Goal: Transaction & Acquisition: Purchase product/service

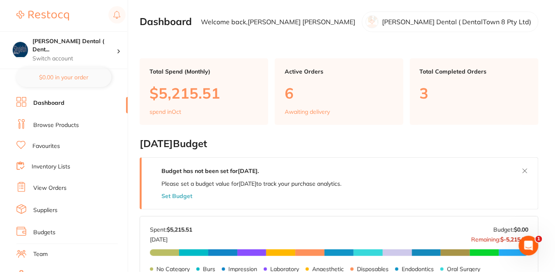
click at [47, 209] on link "Suppliers" at bounding box center [45, 210] width 24 height 8
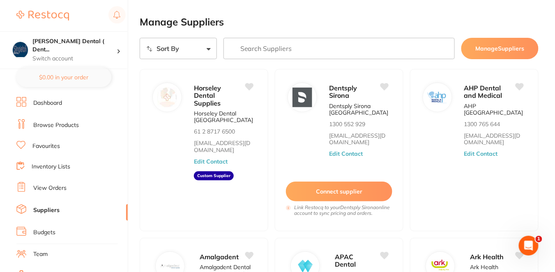
click at [276, 52] on input "search" at bounding box center [338, 48] width 231 height 21
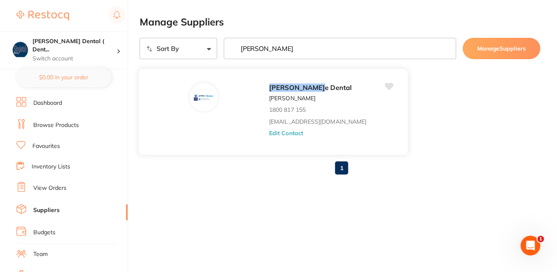
type input "erskin"
click at [269, 138] on div "Erskin e Dental Ben Stitt 1800 817 155 sales@piksters.com Edit Contact" at bounding box center [334, 114] width 131 height 64
click at [269, 133] on button "Edit Contact" at bounding box center [286, 133] width 34 height 7
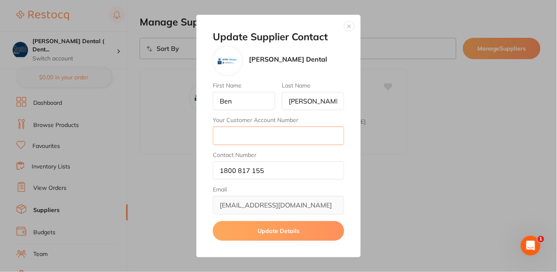
click at [238, 137] on input "Your Customer Account Number" at bounding box center [278, 135] width 131 height 18
type input "32056"
click at [293, 227] on button "Update Details" at bounding box center [278, 231] width 131 height 20
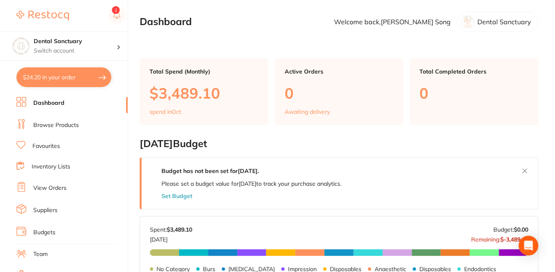
click at [74, 124] on link "Browse Products" at bounding box center [56, 125] width 46 height 8
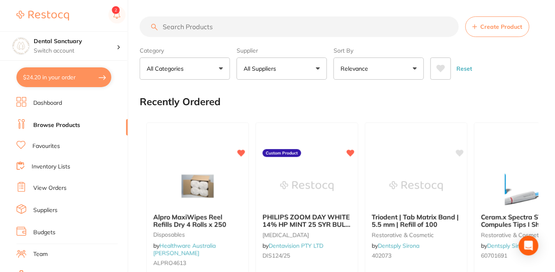
click at [318, 68] on button "All Suppliers" at bounding box center [282, 68] width 90 height 22
click at [270, 93] on input "search" at bounding box center [282, 93] width 90 height 21
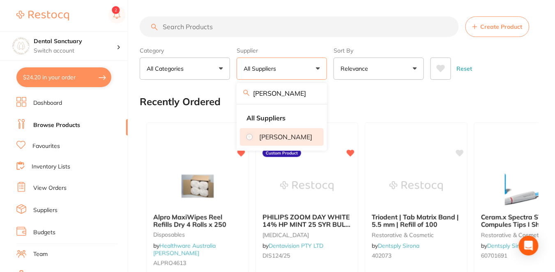
type input "henry"
click at [259, 135] on li "[PERSON_NAME]" at bounding box center [282, 136] width 84 height 17
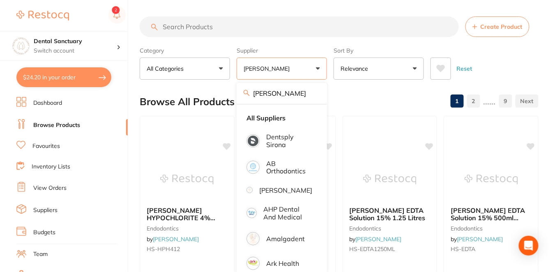
click at [350, 96] on div "Browse All Products 1 2 ...... 9" at bounding box center [339, 102] width 399 height 28
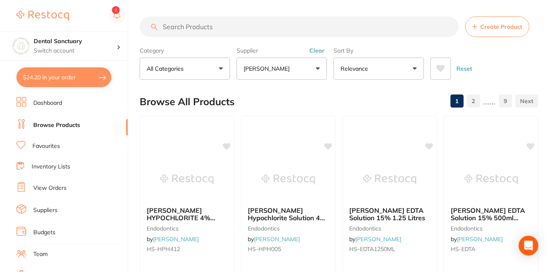
click at [251, 27] on input "search" at bounding box center [299, 26] width 319 height 21
click at [183, 30] on input "search" at bounding box center [299, 26] width 319 height 21
paste input "HSD-9796094"
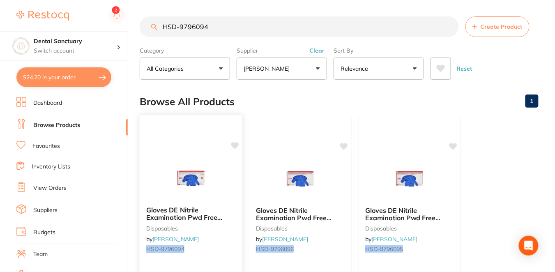
type input "HSD-9796094"
click at [235, 144] on icon at bounding box center [235, 145] width 8 height 7
click at [344, 145] on icon at bounding box center [344, 145] width 8 height 7
click at [452, 144] on icon at bounding box center [454, 145] width 8 height 7
click at [492, 160] on ul "Gloves DE Nitrile Examination Pwd Free Small Box 200 disposables by Henry Schei…" at bounding box center [339, 234] width 399 height 236
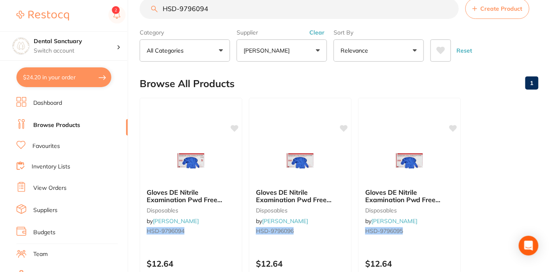
scroll to position [36, 0]
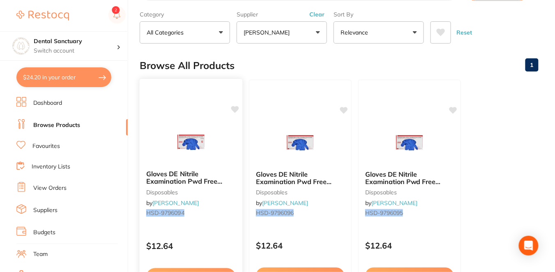
click at [195, 241] on p "$12.64" at bounding box center [191, 245] width 90 height 9
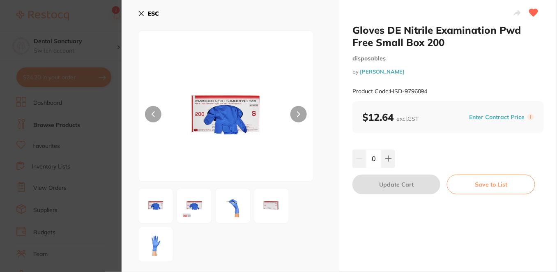
click at [138, 11] on icon at bounding box center [141, 13] width 7 height 7
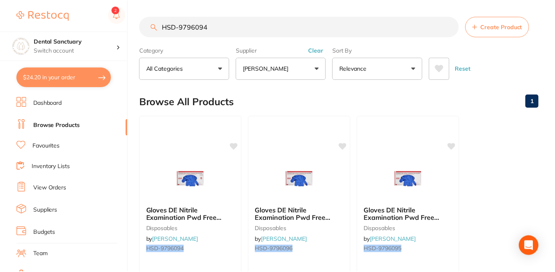
scroll to position [36, 0]
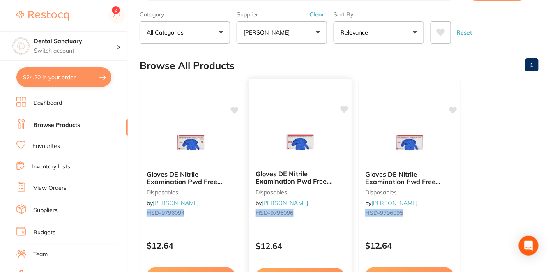
click at [327, 190] on small "disposables" at bounding box center [300, 192] width 90 height 7
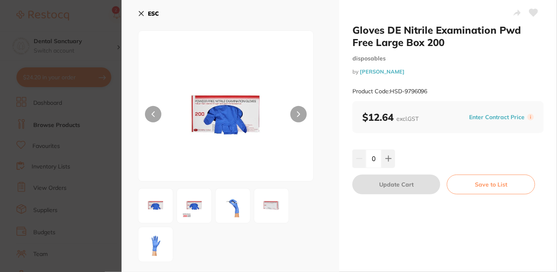
click at [533, 14] on icon at bounding box center [533, 12] width 9 height 7
click at [140, 12] on icon at bounding box center [141, 13] width 7 height 7
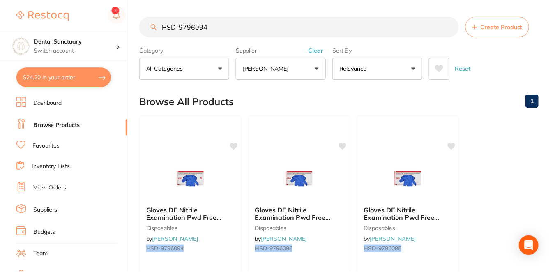
scroll to position [36, 0]
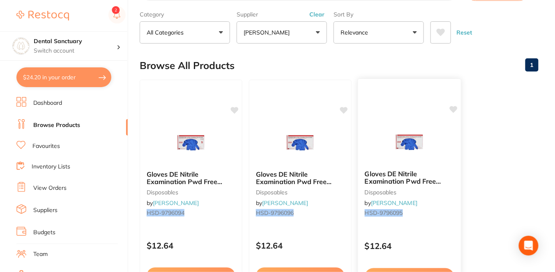
click at [435, 234] on div "$12.64" at bounding box center [409, 244] width 103 height 22
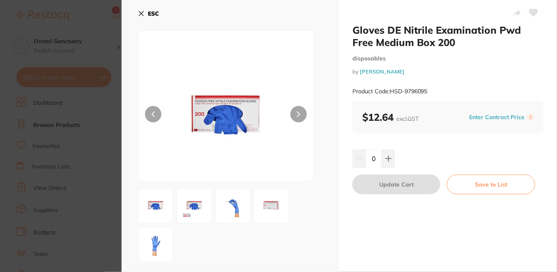
click at [535, 11] on icon at bounding box center [533, 12] width 9 height 7
click at [139, 10] on icon at bounding box center [141, 13] width 7 height 7
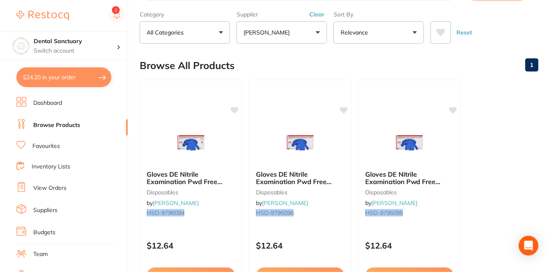
checkbox input "true"
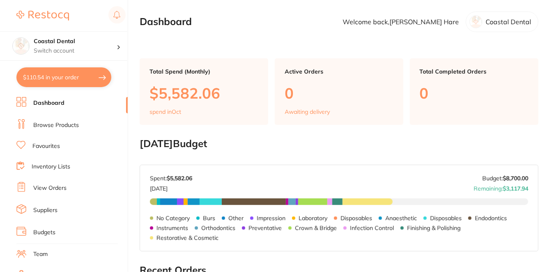
click at [74, 122] on link "Browse Products" at bounding box center [56, 125] width 46 height 8
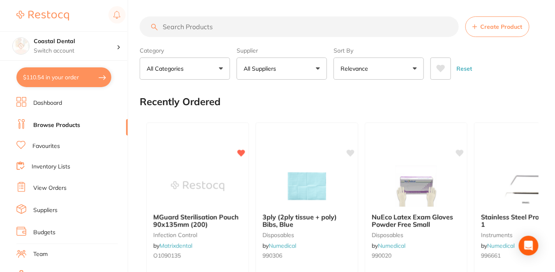
click at [203, 25] on input "search" at bounding box center [299, 26] width 319 height 21
paste input "HSD-9796094"
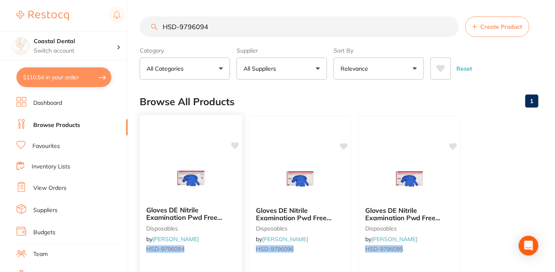
type input "HSD-9796094"
click at [235, 145] on icon at bounding box center [235, 145] width 8 height 7
click at [343, 145] on icon at bounding box center [344, 145] width 8 height 7
click at [454, 142] on icon at bounding box center [453, 146] width 8 height 8
click at [447, 179] on div at bounding box center [409, 178] width 103 height 41
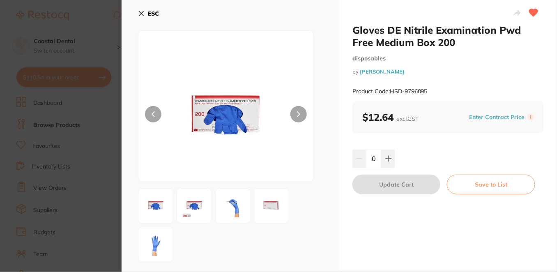
click at [140, 14] on icon at bounding box center [141, 13] width 7 height 7
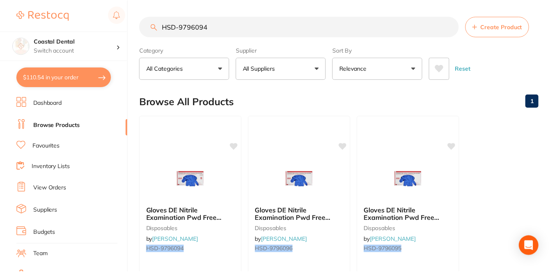
scroll to position [36, 0]
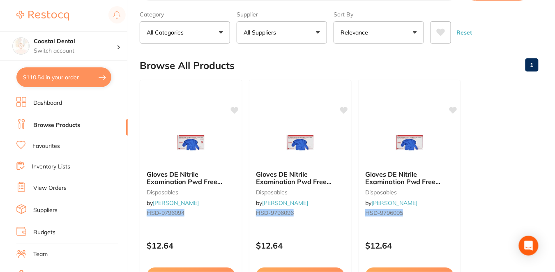
checkbox input "true"
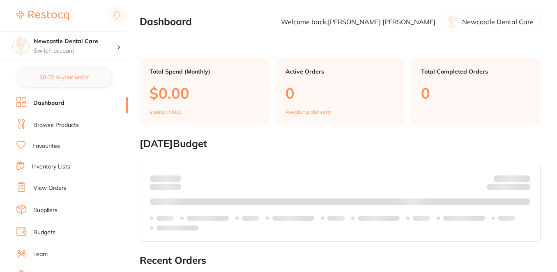
click at [72, 124] on link "Browse Products" at bounding box center [56, 125] width 46 height 8
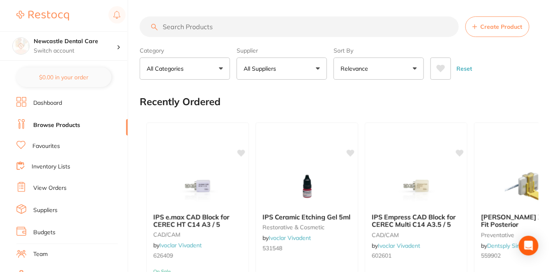
click at [197, 26] on input "search" at bounding box center [299, 26] width 319 height 21
paste input "HSD-9796094"
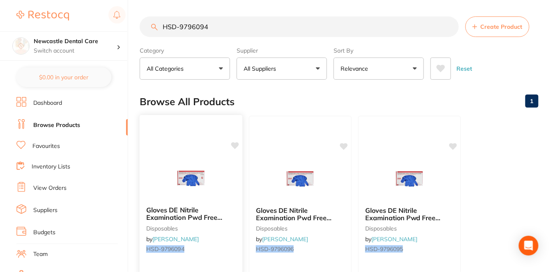
type input "HSD-9796094"
click at [235, 146] on icon at bounding box center [235, 145] width 8 height 7
click at [347, 145] on icon at bounding box center [344, 145] width 8 height 7
click at [451, 144] on icon at bounding box center [454, 145] width 8 height 7
click at [215, 254] on div "Gloves DE Nitrile Examination Pwd Free Small Box 200 disposables by Henry Schei…" at bounding box center [191, 231] width 103 height 63
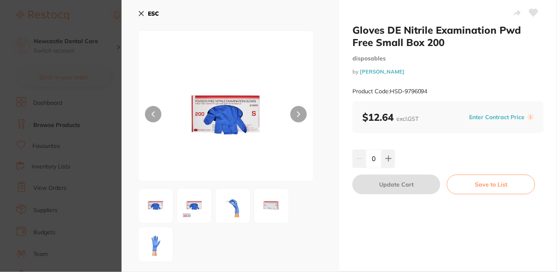
click at [529, 14] on icon at bounding box center [533, 13] width 9 height 8
click at [140, 7] on button "ESC" at bounding box center [148, 14] width 21 height 14
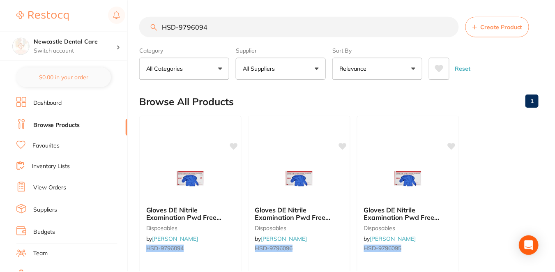
scroll to position [36, 0]
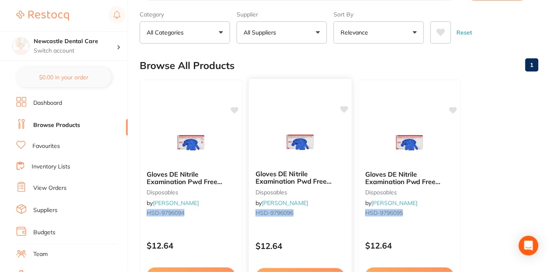
click at [330, 228] on div "Gloves DE Nitrile Examination Pwd Free Large Box 200 disposables by Henry Schei…" at bounding box center [300, 197] width 104 height 239
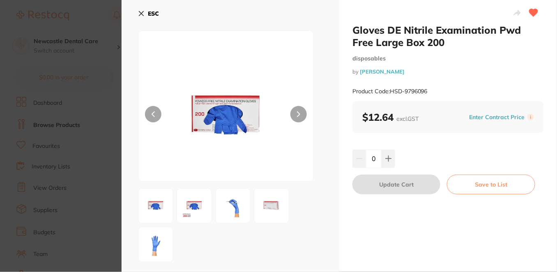
click at [141, 10] on button "ESC" at bounding box center [148, 14] width 21 height 14
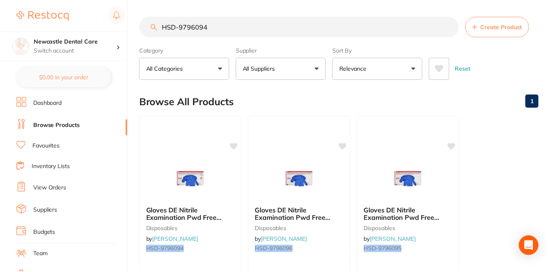
scroll to position [36, 0]
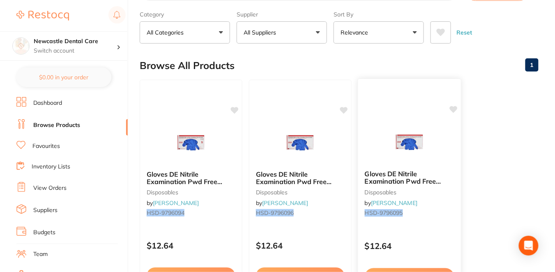
click at [423, 231] on div "Gloves DE Nitrile Examination Pwd Free Medium Box 200 disposables by Henry Sche…" at bounding box center [410, 197] width 104 height 239
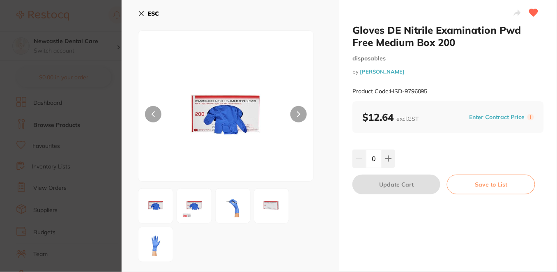
click at [140, 12] on icon at bounding box center [141, 13] width 5 height 5
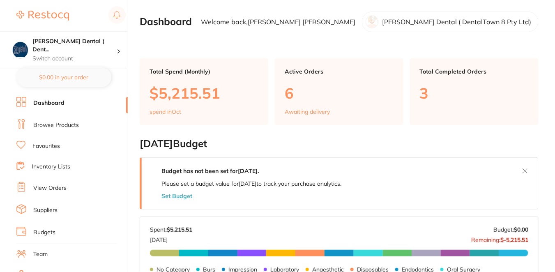
click at [62, 122] on link "Browse Products" at bounding box center [56, 125] width 46 height 8
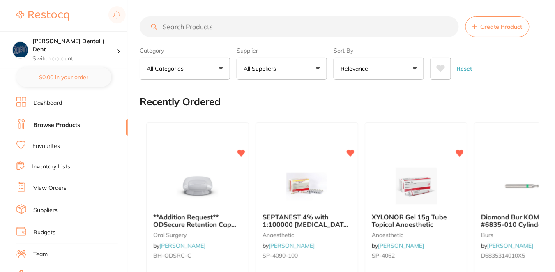
click at [175, 29] on input "search" at bounding box center [299, 26] width 319 height 21
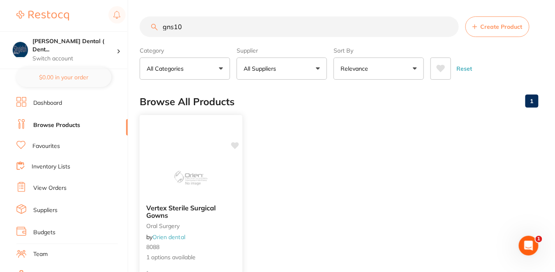
type input "gns10"
click at [236, 144] on icon at bounding box center [235, 145] width 8 height 7
click at [234, 223] on small "oral surgery" at bounding box center [191, 226] width 90 height 7
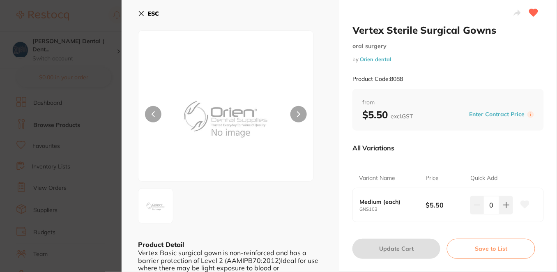
click at [526, 204] on icon at bounding box center [525, 204] width 9 height 7
drag, startPoint x: 381, startPoint y: 207, endPoint x: 352, endPoint y: 207, distance: 29.2
click at [353, 207] on div "Medium (each) GNS103 $5.50 0" at bounding box center [448, 205] width 191 height 34
copy small "GNS103"
click at [508, 208] on button at bounding box center [506, 205] width 14 height 18
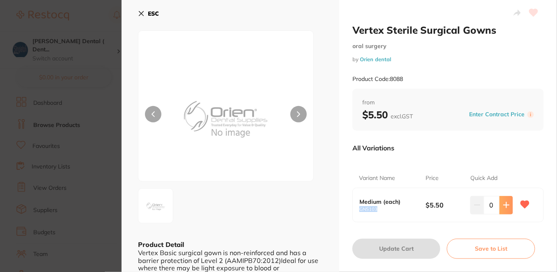
type input "1"
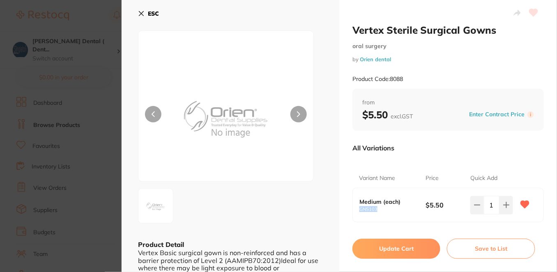
click at [404, 248] on button "Update Cart" at bounding box center [396, 249] width 88 height 20
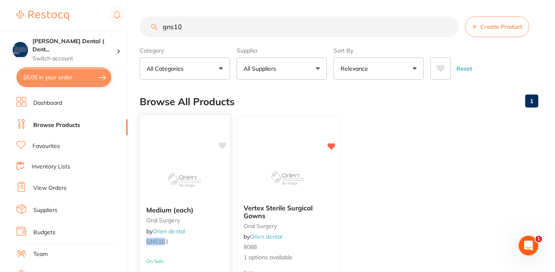
click at [218, 182] on div at bounding box center [185, 178] width 90 height 41
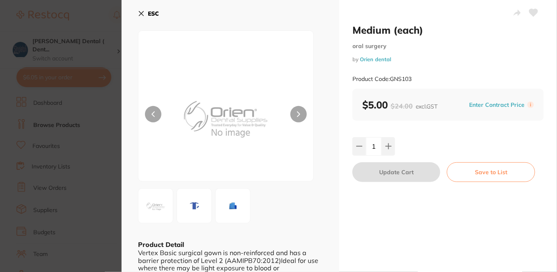
click at [531, 12] on icon at bounding box center [533, 12] width 9 height 7
click at [189, 207] on img at bounding box center [194, 206] width 30 height 30
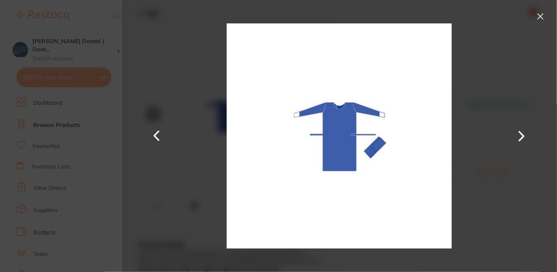
click at [543, 14] on button at bounding box center [540, 16] width 13 height 13
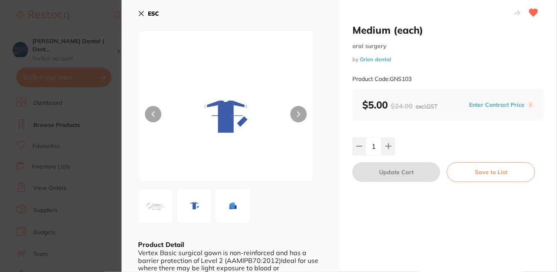
click at [139, 14] on icon at bounding box center [141, 13] width 7 height 7
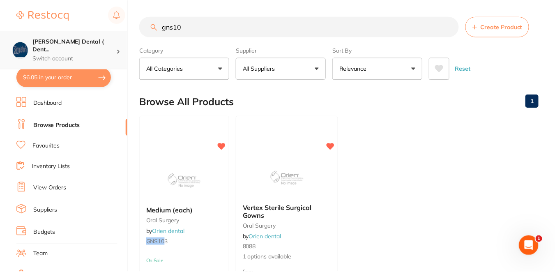
scroll to position [36, 0]
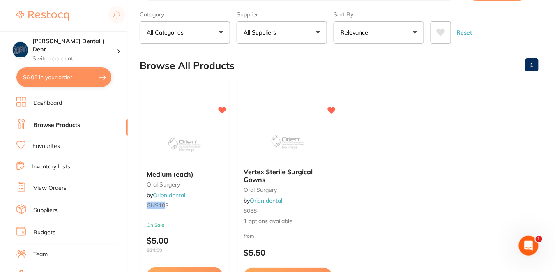
click at [92, 77] on button "$6.05 in your order" at bounding box center [63, 77] width 95 height 20
checkbox input "true"
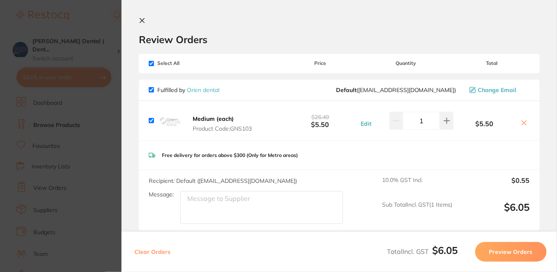
click at [521, 122] on icon at bounding box center [524, 123] width 7 height 7
click at [524, 120] on icon at bounding box center [524, 123] width 7 height 7
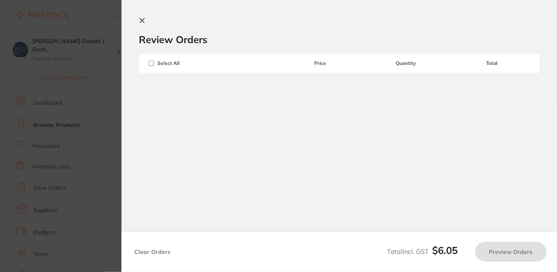
checkbox input "true"
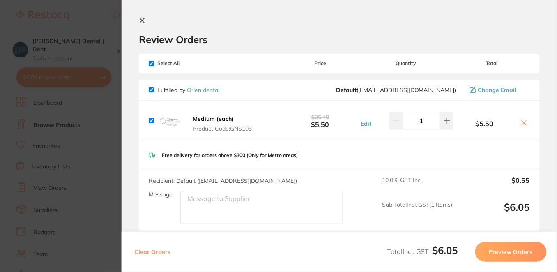
click at [141, 18] on icon at bounding box center [142, 20] width 7 height 7
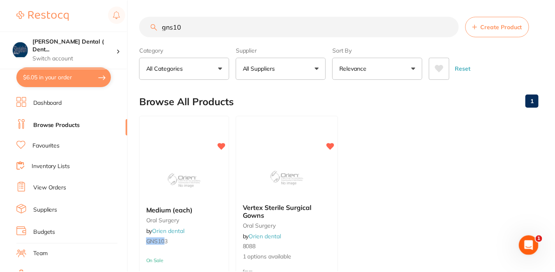
scroll to position [36, 0]
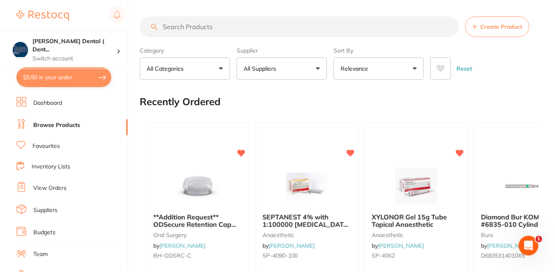
click at [85, 78] on button "$5.50 in your order" at bounding box center [63, 77] width 95 height 20
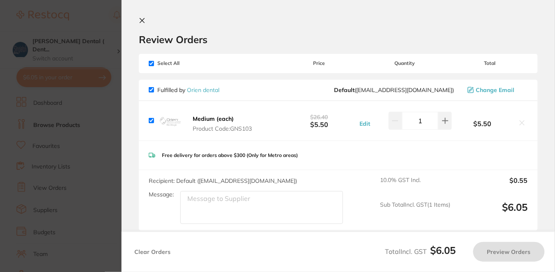
checkbox input "true"
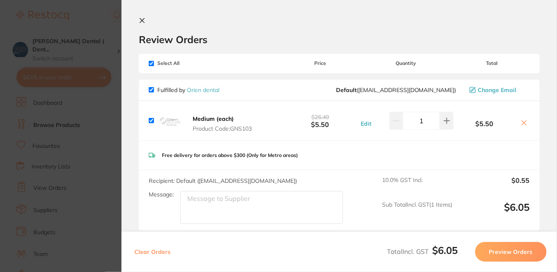
click at [151, 62] on input "checkbox" at bounding box center [151, 63] width 5 height 5
checkbox input "false"
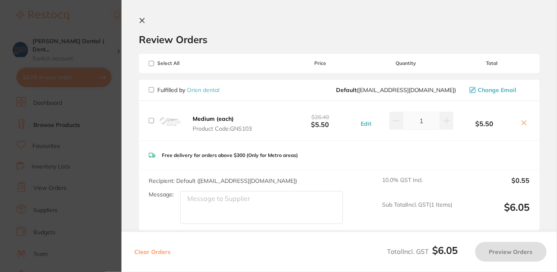
click at [522, 121] on icon at bounding box center [524, 123] width 5 height 5
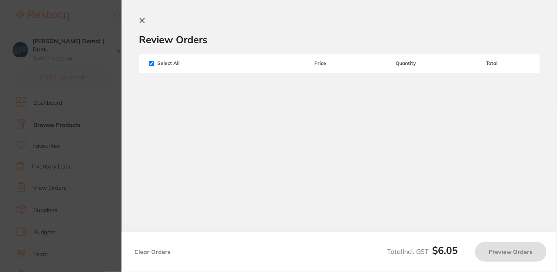
checkbox input "false"
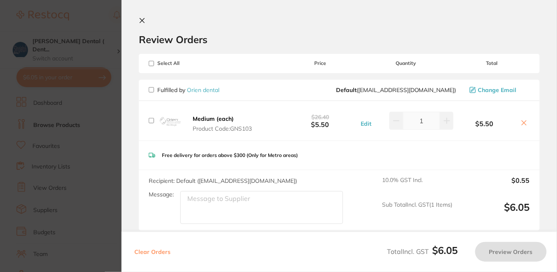
click at [142, 20] on icon at bounding box center [142, 20] width 5 height 5
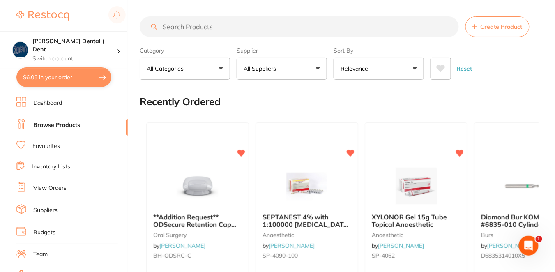
click at [57, 144] on link "Favourites" at bounding box center [46, 146] width 28 height 8
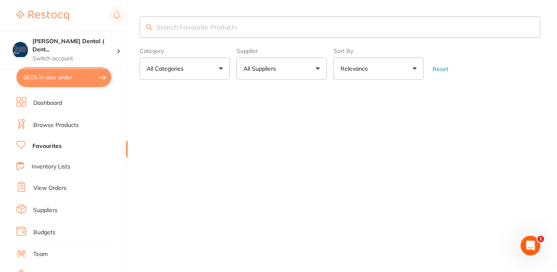
click at [257, 29] on input "search" at bounding box center [340, 26] width 401 height 21
type input "o"
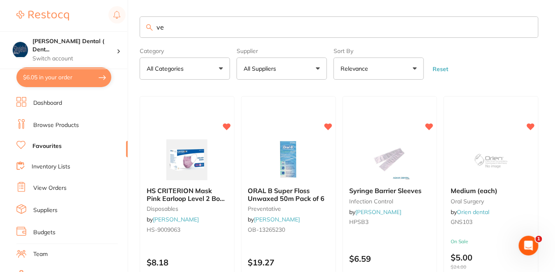
type input "v"
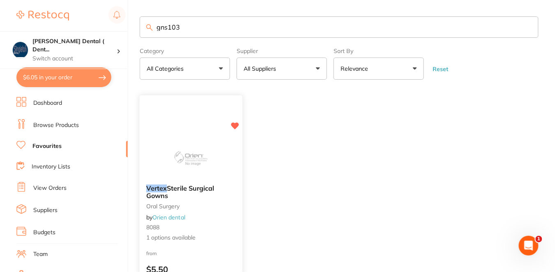
type input "gns103"
click at [221, 250] on div "from $5.50" at bounding box center [191, 264] width 103 height 30
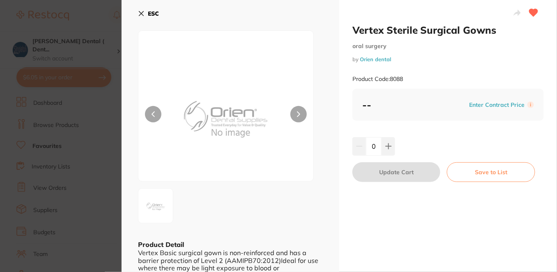
click at [140, 12] on icon at bounding box center [141, 13] width 7 height 7
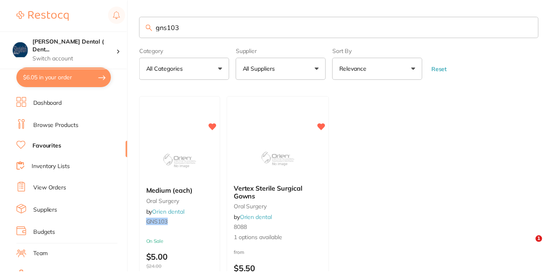
scroll to position [0, 0]
click at [63, 122] on link "Browse Products" at bounding box center [56, 125] width 46 height 8
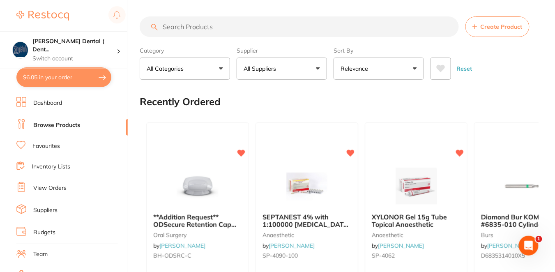
click at [188, 29] on input "search" at bounding box center [299, 26] width 319 height 21
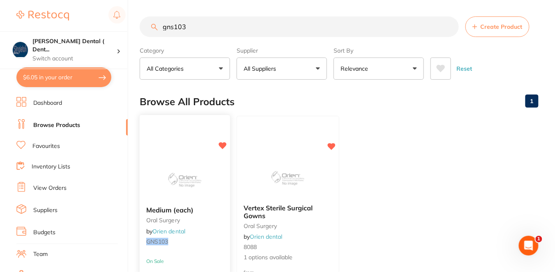
type input "gns103"
click at [219, 180] on div at bounding box center [185, 178] width 90 height 41
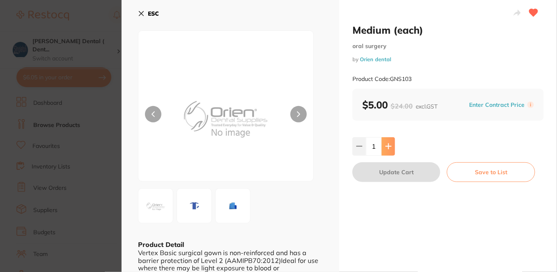
click at [389, 143] on icon at bounding box center [388, 146] width 7 height 7
type input "2"
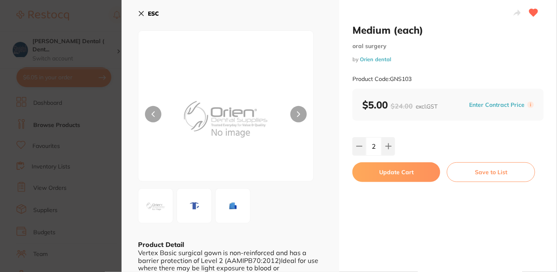
click at [394, 172] on button "Update Cart" at bounding box center [396, 172] width 88 height 20
type input "2"
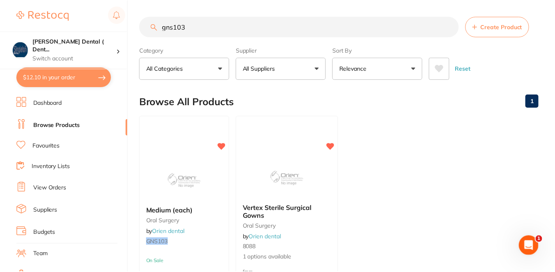
scroll to position [0, 0]
click at [80, 71] on button "$11.00 in your order" at bounding box center [63, 77] width 95 height 20
checkbox input "true"
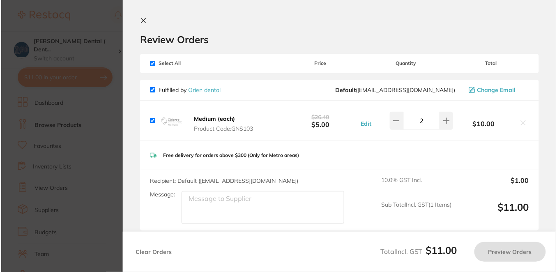
scroll to position [0, 0]
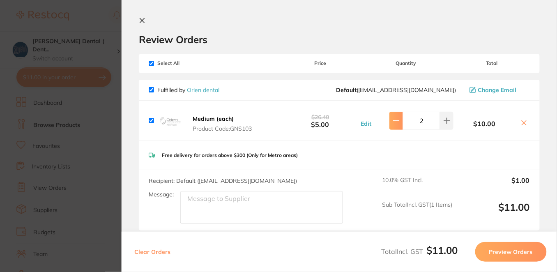
click at [393, 119] on icon at bounding box center [396, 120] width 7 height 7
type input "1"
click at [142, 17] on section "Review Orders Your orders are being processed and we will notify you once we ha…" at bounding box center [339, 136] width 435 height 272
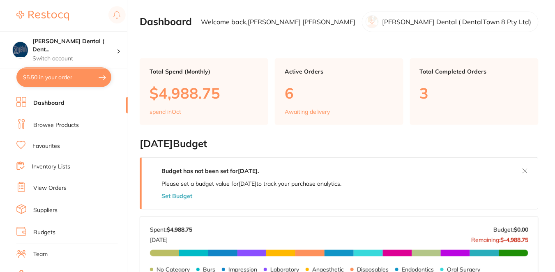
click at [75, 124] on link "Browse Products" at bounding box center [56, 125] width 46 height 8
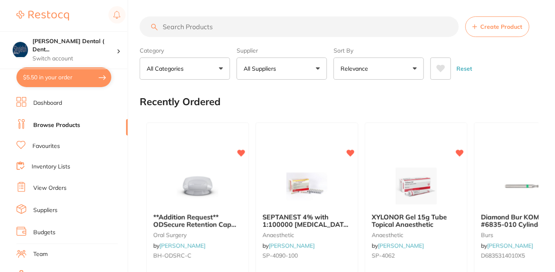
click at [203, 23] on input "search" at bounding box center [299, 26] width 319 height 21
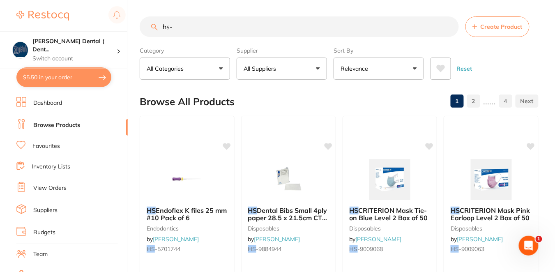
type input "hs-"
click at [309, 70] on button "All Suppliers" at bounding box center [282, 68] width 90 height 22
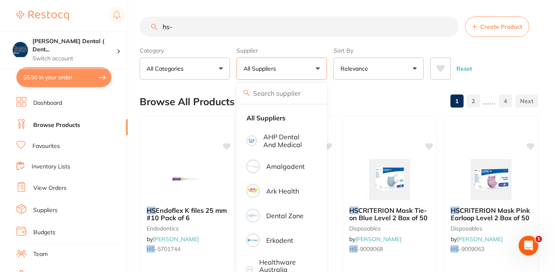
click at [282, 90] on input "search" at bounding box center [282, 93] width 90 height 21
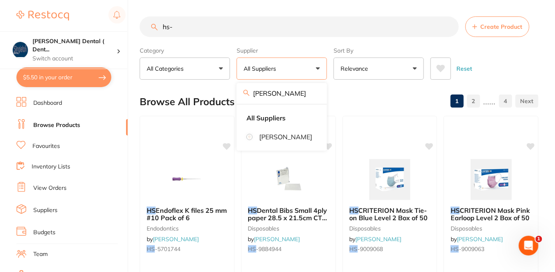
type input "henry schein"
click at [287, 135] on p "[PERSON_NAME]" at bounding box center [285, 136] width 53 height 7
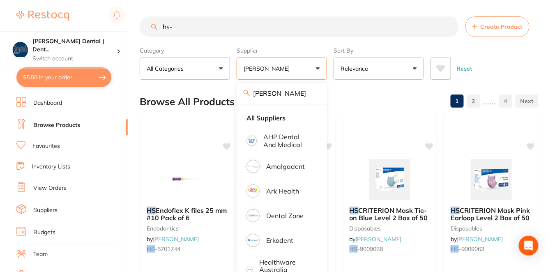
click at [354, 100] on div "Browse All Products 1 2 ...... 4" at bounding box center [339, 102] width 399 height 28
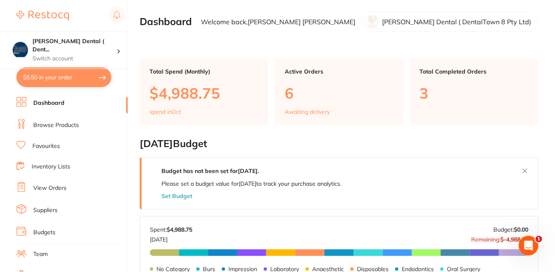
click at [75, 125] on link "Browse Products" at bounding box center [56, 125] width 46 height 8
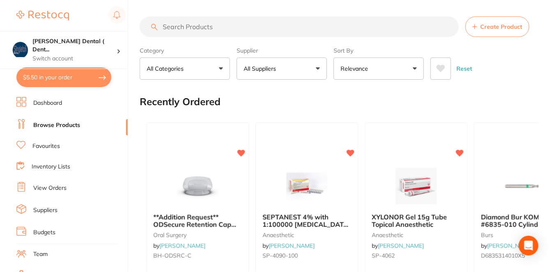
click at [187, 27] on input "search" at bounding box center [299, 26] width 319 height 21
paste input "HSD-9796094"
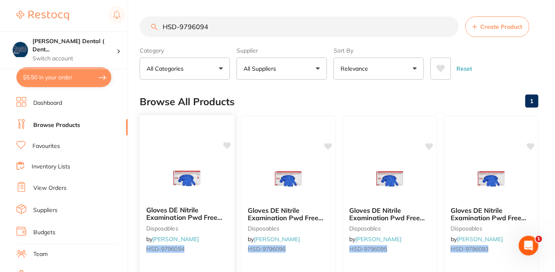
type input "HSD-9796094"
click at [228, 146] on icon at bounding box center [227, 145] width 8 height 7
click at [326, 148] on icon at bounding box center [328, 146] width 8 height 8
click at [431, 145] on icon at bounding box center [430, 145] width 8 height 7
click at [534, 144] on icon at bounding box center [531, 145] width 8 height 7
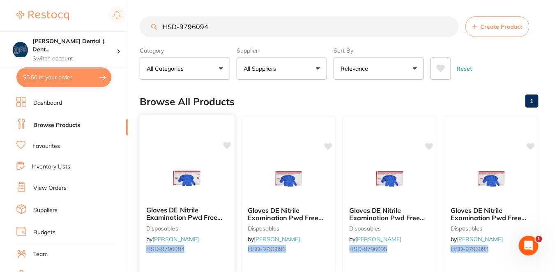
click at [207, 255] on div "Gloves DE Nitrile Examination Pwd Free Small Box 200 disposables by Henry Schei…" at bounding box center [187, 231] width 95 height 63
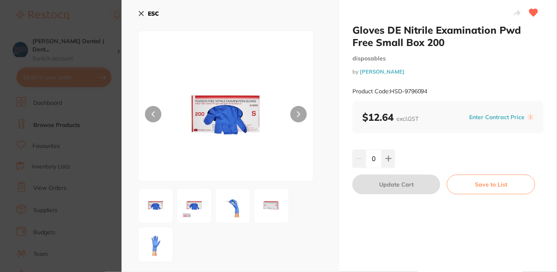
click at [141, 11] on icon at bounding box center [141, 13] width 7 height 7
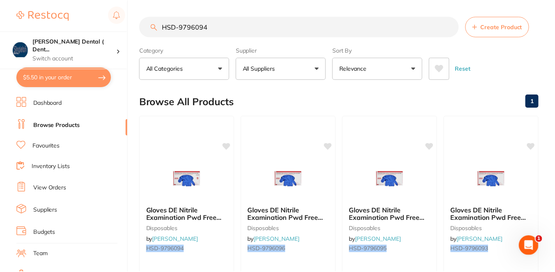
scroll to position [0, 0]
click at [263, 168] on img at bounding box center [288, 178] width 54 height 41
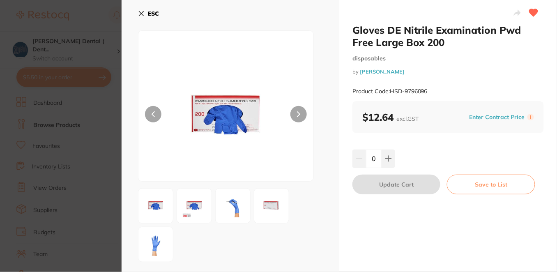
click at [141, 11] on icon at bounding box center [141, 13] width 7 height 7
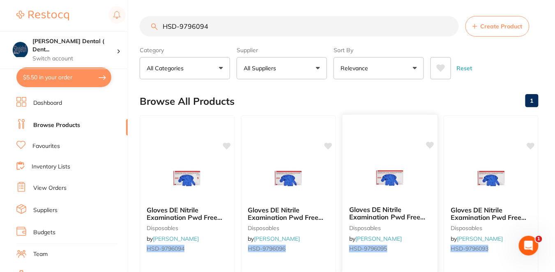
click at [376, 136] on div "Gloves DE Nitrile Examination Pwd Free Medium Box 200 disposables by Henry Sche…" at bounding box center [390, 233] width 96 height 239
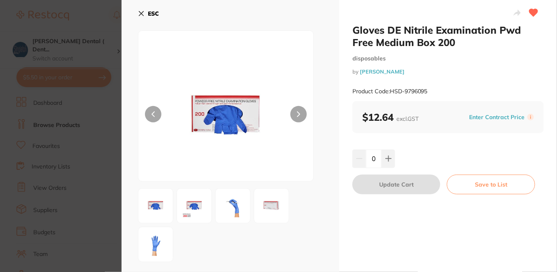
click at [142, 14] on icon at bounding box center [141, 13] width 5 height 5
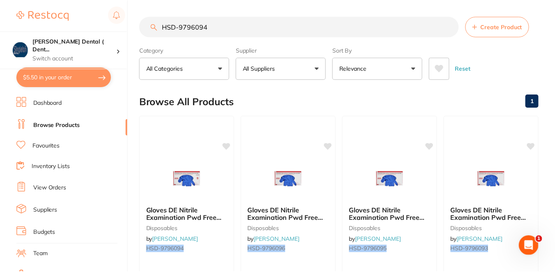
scroll to position [0, 0]
click at [477, 135] on div "Gloves DE Nitrile Examination Pwd Free Extra Small Box 200 disposables by Henry…" at bounding box center [491, 233] width 96 height 239
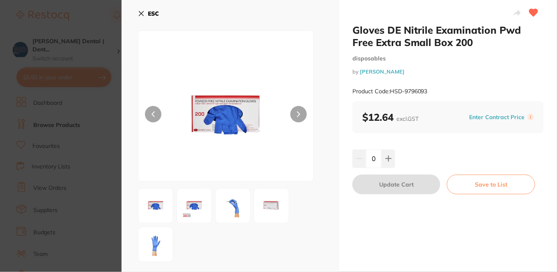
click at [139, 9] on button "ESC" at bounding box center [148, 14] width 21 height 14
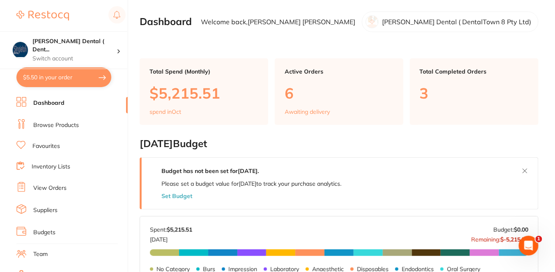
click at [61, 188] on link "View Orders" at bounding box center [49, 188] width 33 height 8
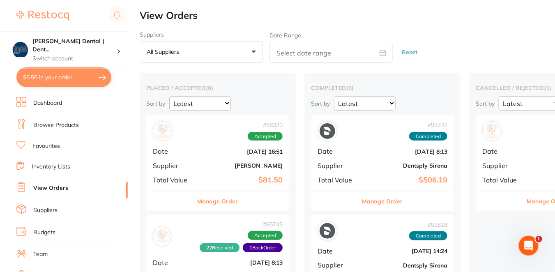
click at [356, 19] on h2 "View Orders" at bounding box center [347, 15] width 415 height 11
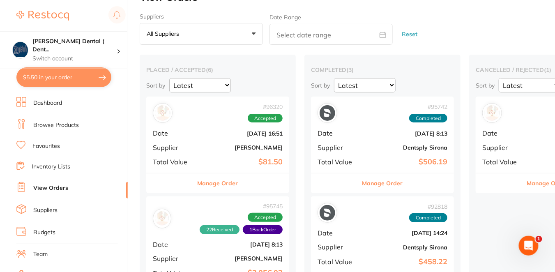
scroll to position [36, 0]
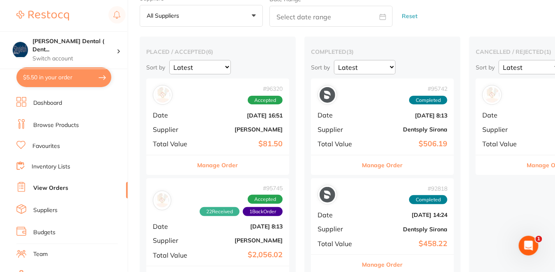
click at [468, 21] on div "Suppliers All suppliers +0 All suppliers AB Orthodontics [PERSON_NAME] AHP Dent…" at bounding box center [347, 11] width 415 height 32
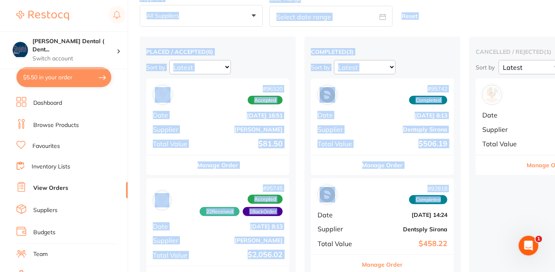
scroll to position [0, 78]
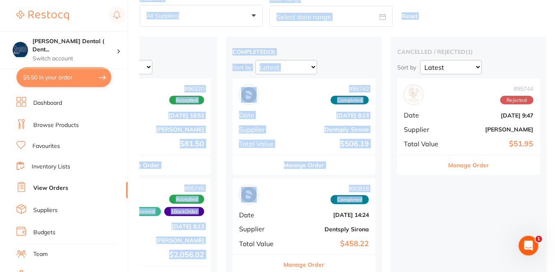
drag, startPoint x: 463, startPoint y: 199, endPoint x: 564, endPoint y: 200, distance: 100.6
click at [555, 200] on html "$5.50 [PERSON_NAME] Dental ( Dent... Switch account [PERSON_NAME] Dental ( Dent…" at bounding box center [277, 100] width 555 height 272
click at [508, 201] on div "cancelled / rejected ( 1 ) Sort by Latest Notification # 95744 Rejected Date [D…" at bounding box center [469, 160] width 156 height 246
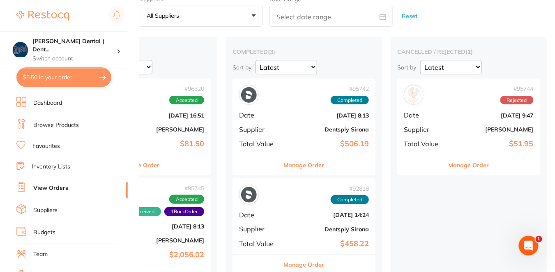
click at [477, 162] on button "Manage Order" at bounding box center [468, 165] width 41 height 20
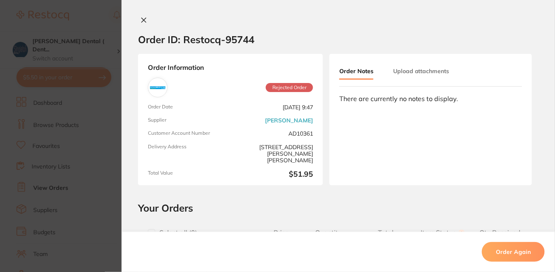
click at [503, 248] on button "Order Again" at bounding box center [513, 252] width 63 height 20
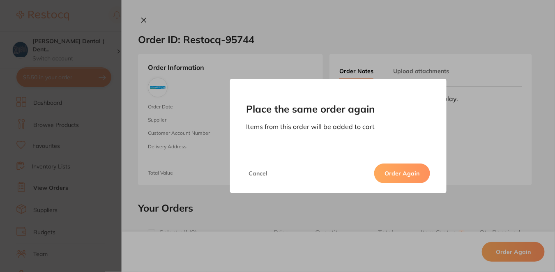
click at [394, 178] on button "Order Again" at bounding box center [402, 173] width 56 height 20
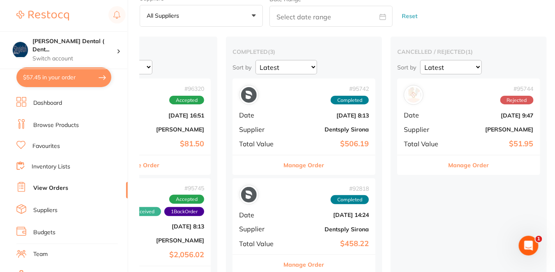
click at [67, 79] on button "$57.45 in your order" at bounding box center [63, 77] width 95 height 20
checkbox input "true"
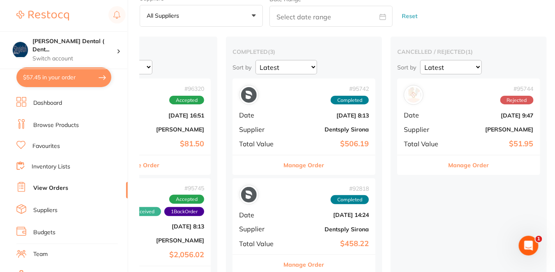
checkbox input "true"
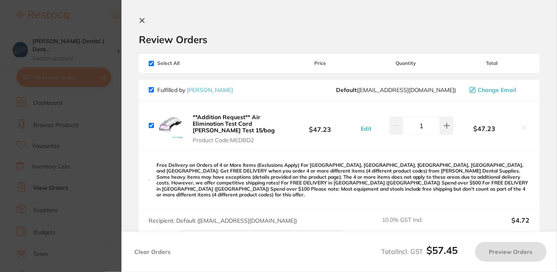
scroll to position [0, 76]
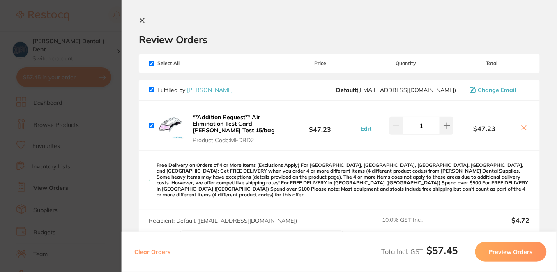
click at [327, 31] on div "Review Orders" at bounding box center [339, 31] width 401 height 28
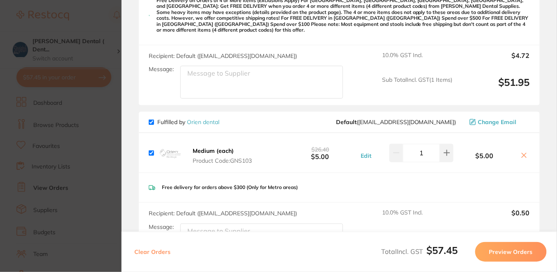
scroll to position [182, 0]
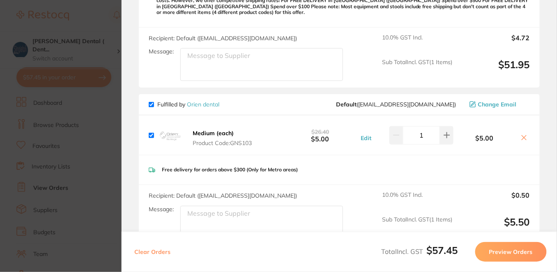
click at [151, 102] on input "checkbox" at bounding box center [151, 104] width 5 height 5
checkbox input "false"
click at [93, 16] on section "Update RRP Set your pre negotiated price for this item. Item Agreed RRP (excl. …" at bounding box center [278, 136] width 557 height 272
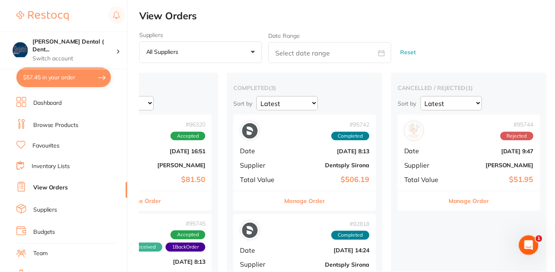
scroll to position [36, 0]
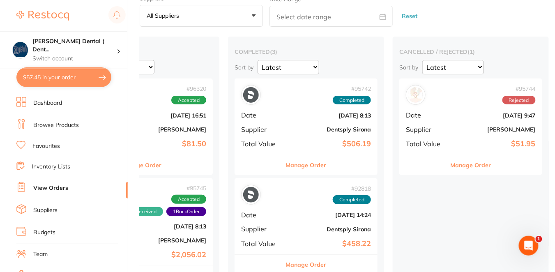
click at [466, 166] on button "Manage Order" at bounding box center [471, 165] width 41 height 20
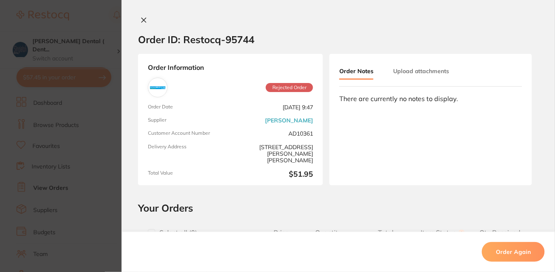
click at [304, 198] on div "Order ID: Restocq- 95744 Order Information Rejected Order Order Date Oct 9 2025…" at bounding box center [338, 143] width 433 height 255
click at [510, 258] on button "Order Again" at bounding box center [513, 252] width 63 height 20
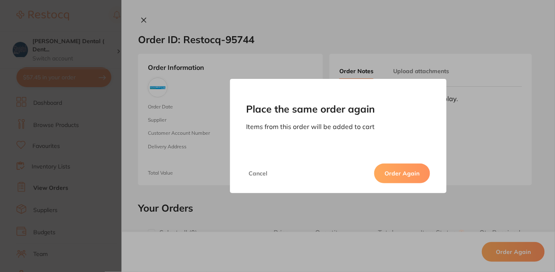
click at [137, 18] on div "Place the same order again Items from this order will be added to cart Cancel O…" at bounding box center [338, 136] width 433 height 272
click at [257, 176] on button "Cancel" at bounding box center [258, 173] width 24 height 20
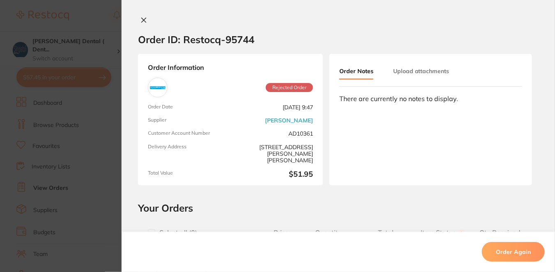
click at [50, 76] on section "Place the same order again Items from this order will be added to cart Cancel O…" at bounding box center [277, 136] width 555 height 272
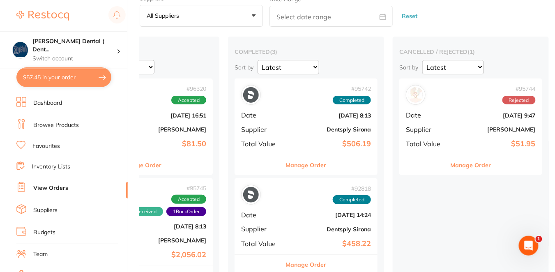
click at [61, 74] on button "$57.45 in your order" at bounding box center [63, 77] width 95 height 20
checkbox input "true"
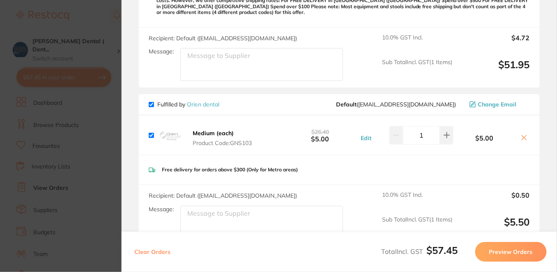
click at [151, 102] on input "checkbox" at bounding box center [151, 104] width 5 height 5
checkbox input "false"
click at [131, 96] on section "Review Orders Your orders are being processed and we will notify you once we ha…" at bounding box center [339, 136] width 435 height 272
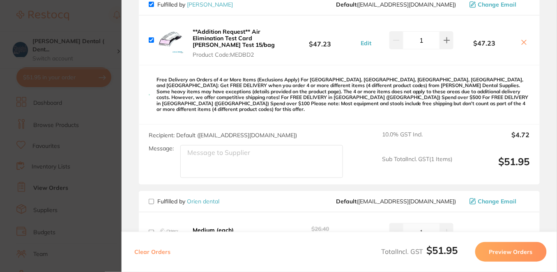
scroll to position [56, 0]
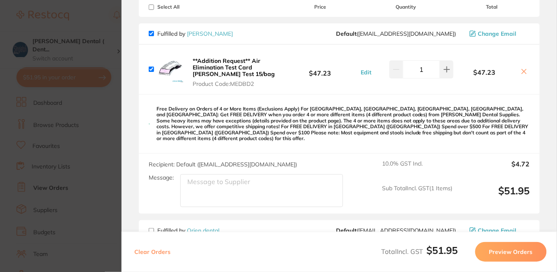
click at [495, 255] on button "Preview Orders" at bounding box center [510, 252] width 71 height 20
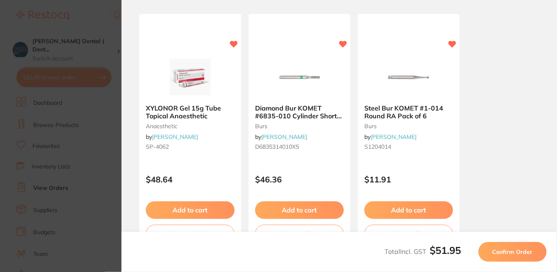
scroll to position [0, 0]
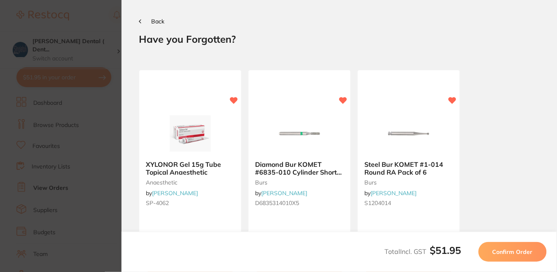
click at [497, 253] on span "Confirm Order" at bounding box center [512, 251] width 40 height 7
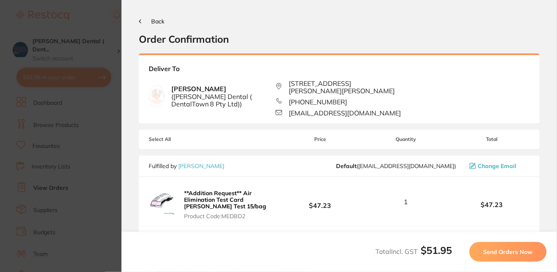
click at [497, 253] on span "Send Orders Now" at bounding box center [507, 251] width 49 height 7
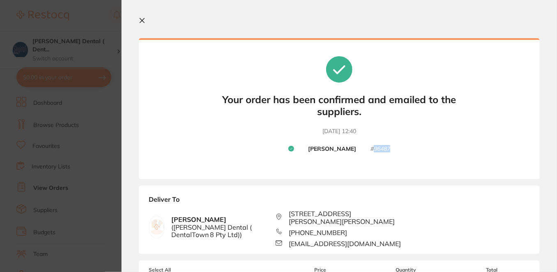
drag, startPoint x: 373, startPoint y: 151, endPoint x: 398, endPoint y: 161, distance: 27.3
click at [398, 161] on div "Your orders are being processed and we will notify you once we have placed the …" at bounding box center [339, 108] width 401 height 141
copy small "96487"
click at [141, 19] on icon at bounding box center [142, 20] width 7 height 7
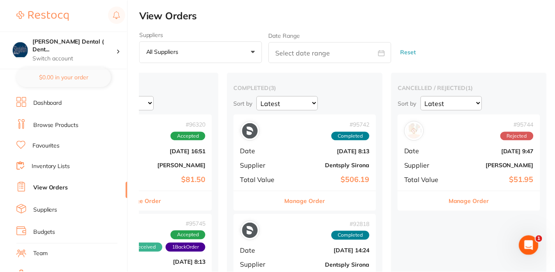
scroll to position [36, 0]
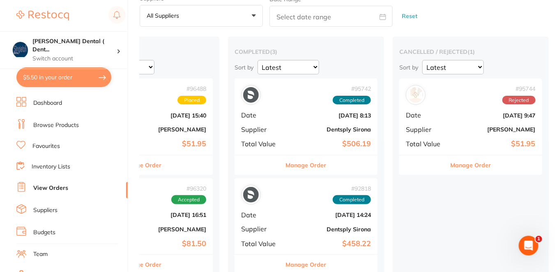
checkbox input "true"
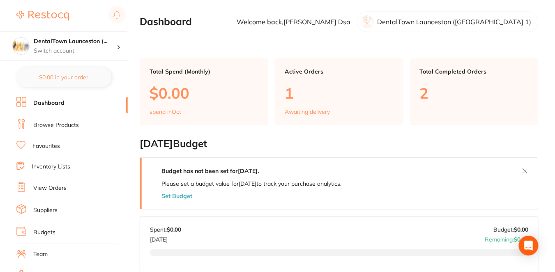
click at [71, 121] on link "Browse Products" at bounding box center [56, 125] width 46 height 8
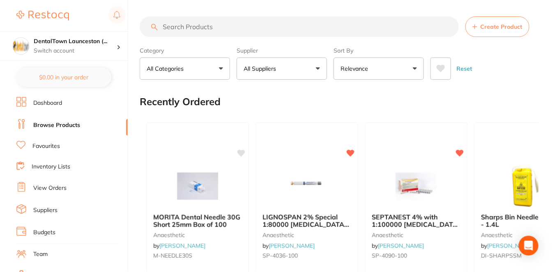
click at [184, 30] on input "search" at bounding box center [299, 26] width 319 height 21
paste input "HSD-9796094"
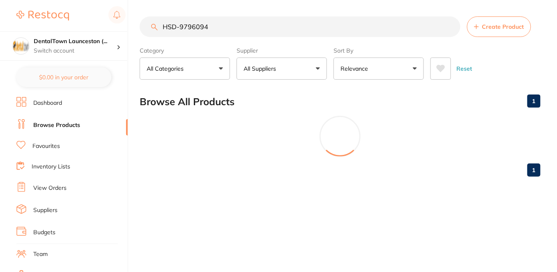
type input "HSD-9796094"
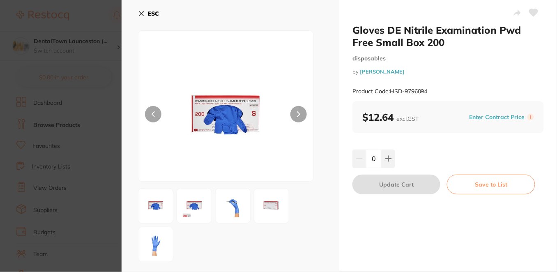
click at [533, 11] on icon at bounding box center [533, 12] width 9 height 7
click at [103, 163] on section "Gloves DE Nitrile Examination Pwd Free Small Box 200 disposables by [PERSON_NAM…" at bounding box center [278, 136] width 557 height 272
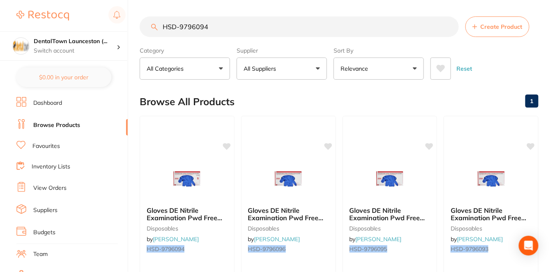
click at [320, 193] on div at bounding box center [288, 178] width 95 height 41
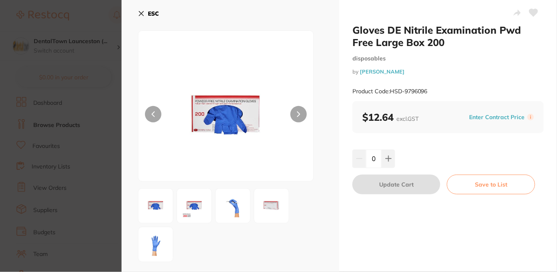
click at [531, 14] on icon at bounding box center [533, 12] width 9 height 7
click at [102, 204] on section "Gloves DE Nitrile Examination Pwd Free Large Box 200 disposables by [PERSON_NAM…" at bounding box center [278, 136] width 557 height 272
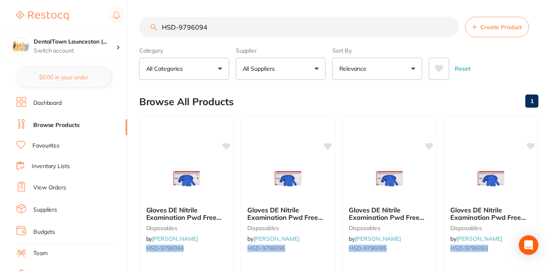
scroll to position [36, 0]
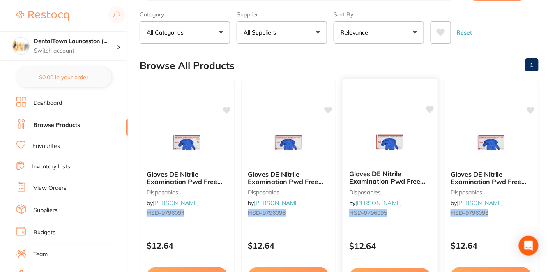
click at [404, 229] on div "Gloves DE Nitrile Examination Pwd Free Medium Box 200 disposables by [PERSON_NA…" at bounding box center [390, 197] width 96 height 239
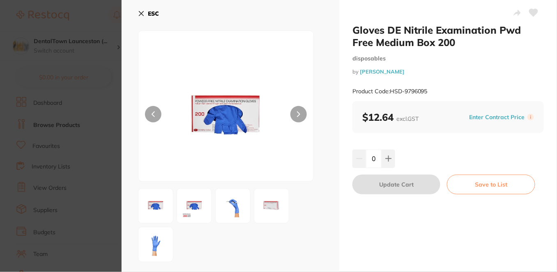
click at [531, 11] on icon at bounding box center [533, 12] width 9 height 7
click at [102, 193] on section "Gloves DE Nitrile Examination Pwd Free Medium Box 200 disposables by [PERSON_NA…" at bounding box center [278, 136] width 557 height 272
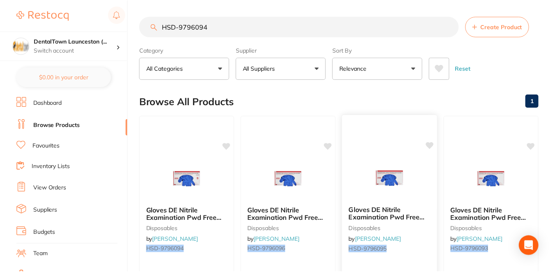
scroll to position [36, 0]
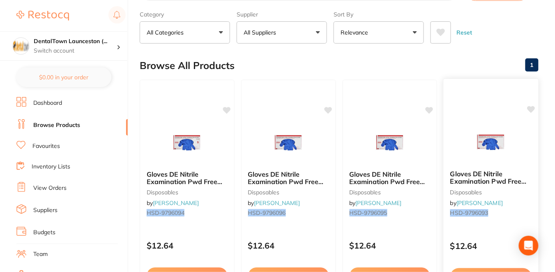
click at [490, 227] on div "Gloves DE Nitrile Examination Pwd Free Extra Small Box 200 disposables by [PERS…" at bounding box center [491, 197] width 96 height 239
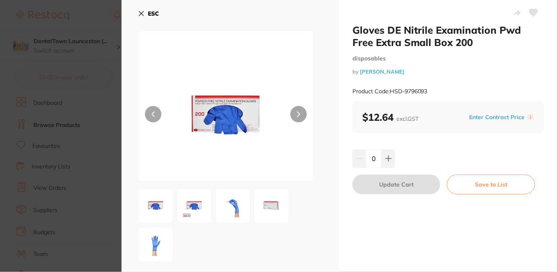
click at [531, 11] on icon at bounding box center [533, 12] width 9 height 7
click at [86, 182] on section "Gloves DE Nitrile Examination Pwd Free Extra Small Box 200 disposables by [PERS…" at bounding box center [278, 136] width 557 height 272
